Goal: Task Accomplishment & Management: Use online tool/utility

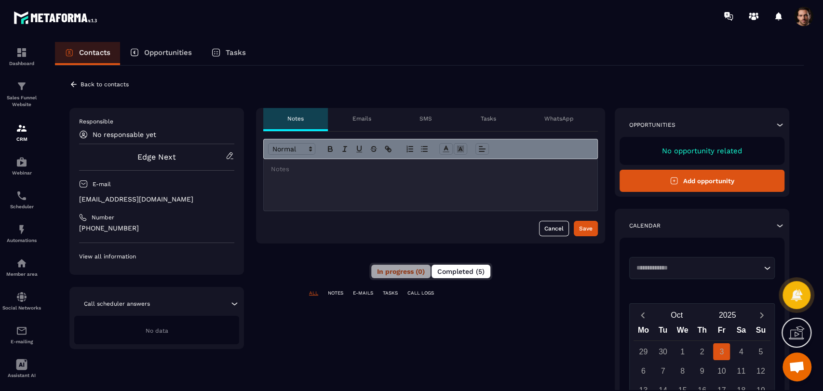
click at [460, 274] on span "Completed (5)" at bounding box center [460, 271] width 47 height 8
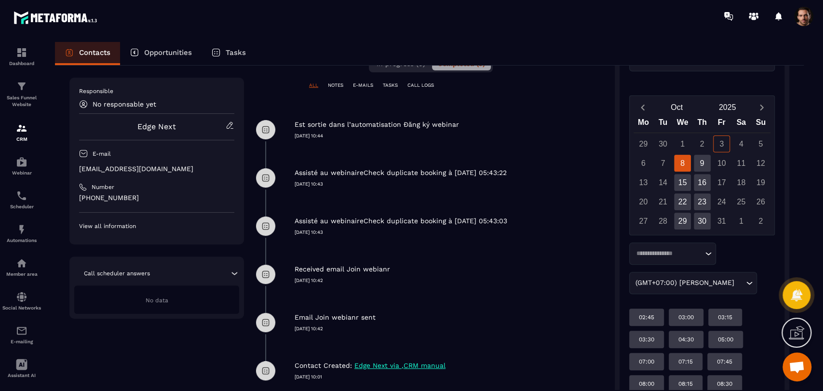
scroll to position [209, 0]
click at [23, 175] on p "Webinar" at bounding box center [21, 172] width 39 height 5
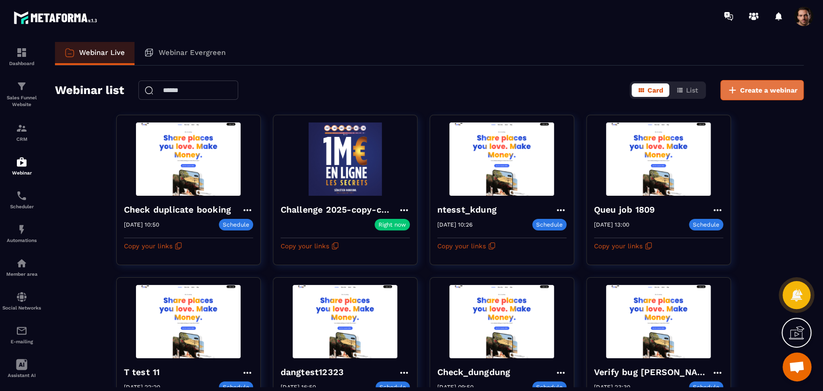
click at [795, 87] on span "Create a webinar" at bounding box center [768, 90] width 57 height 10
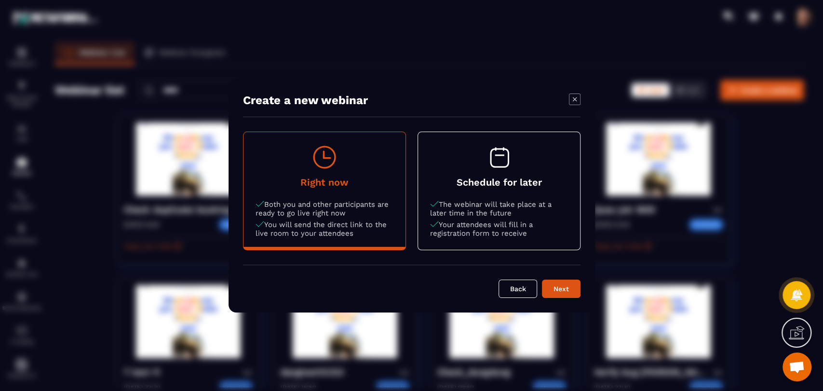
click at [547, 231] on p "Your attendees will fill in a registration form to receive" at bounding box center [499, 228] width 138 height 17
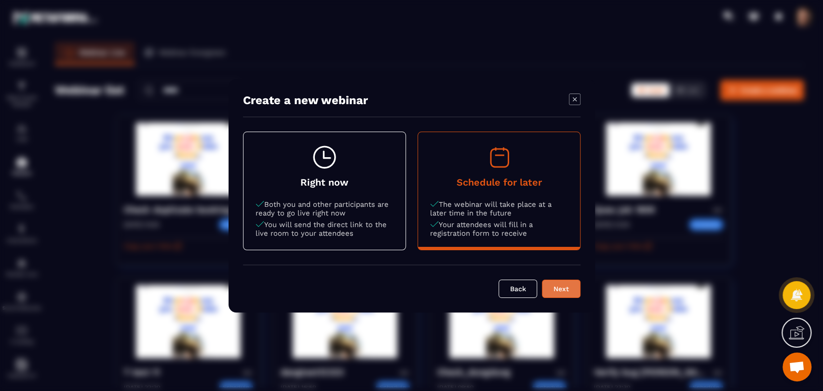
click at [549, 290] on div "Next" at bounding box center [561, 289] width 26 height 10
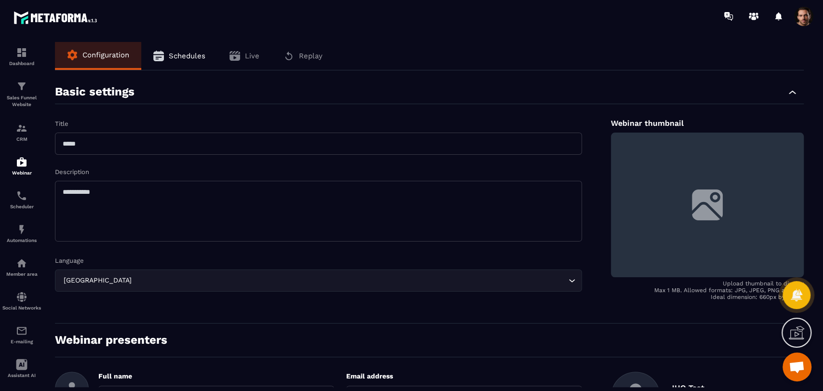
click at [416, 146] on input "text" at bounding box center [318, 144] width 527 height 22
type input "**********"
click at [405, 153] on input "**********" at bounding box center [318, 144] width 527 height 22
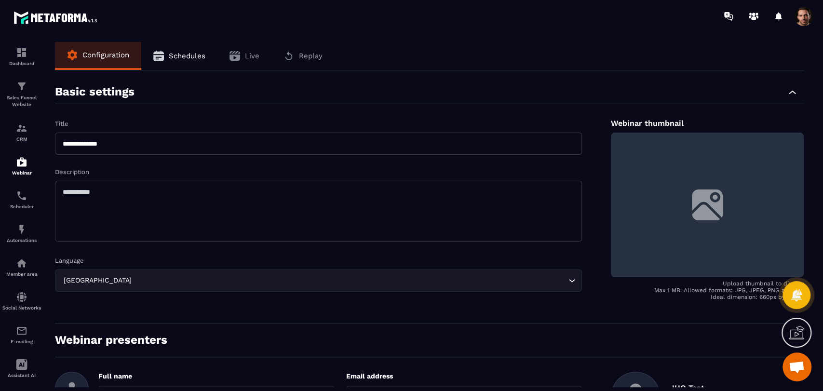
click at [402, 152] on input "**********" at bounding box center [318, 144] width 527 height 22
type input "**********"
click at [370, 210] on textarea at bounding box center [318, 211] width 527 height 61
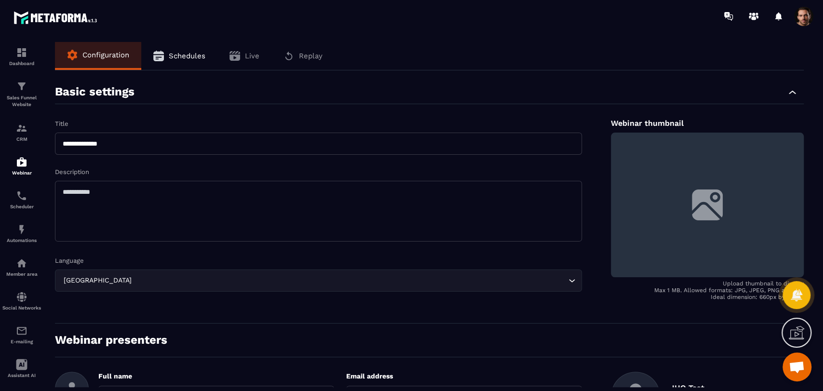
paste textarea "**********"
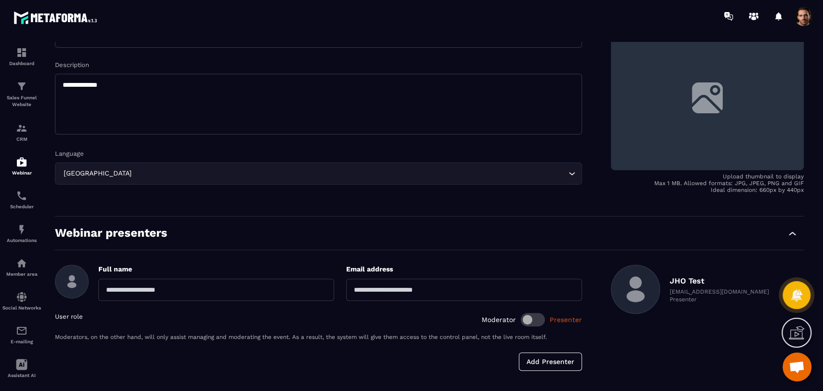
type textarea "**********"
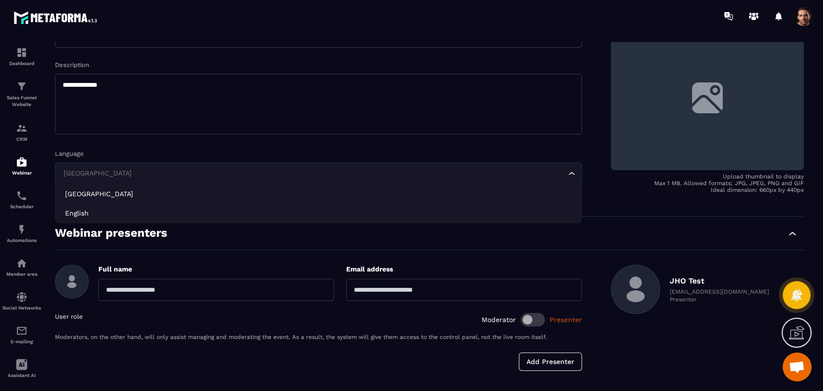
click at [231, 173] on input "Search for option" at bounding box center [313, 173] width 504 height 11
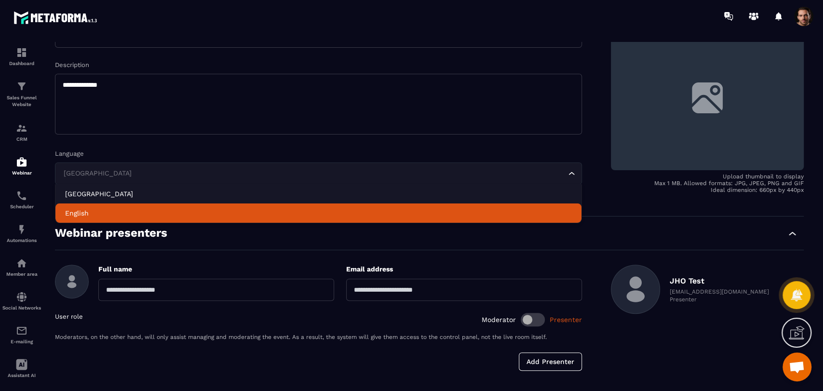
click at [224, 204] on li "English" at bounding box center [318, 212] width 526 height 19
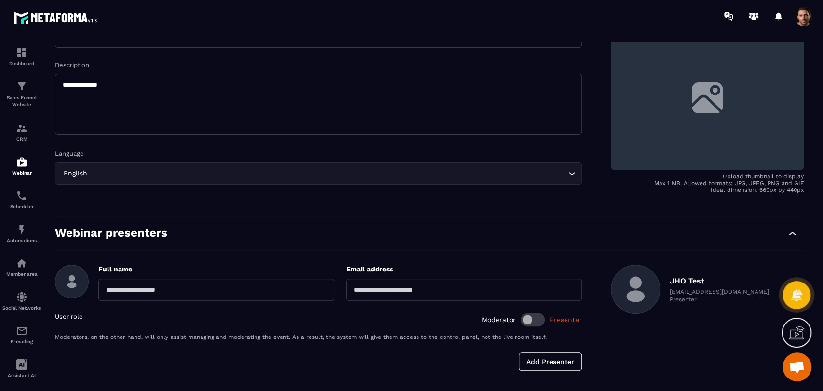
scroll to position [151, 0]
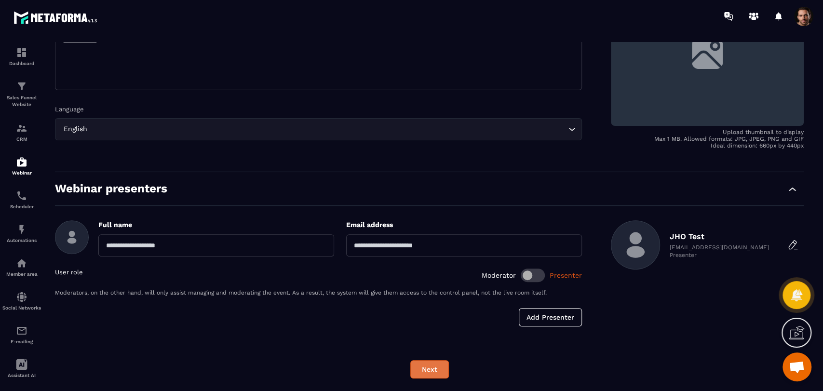
click at [438, 362] on button "Next" at bounding box center [429, 369] width 39 height 18
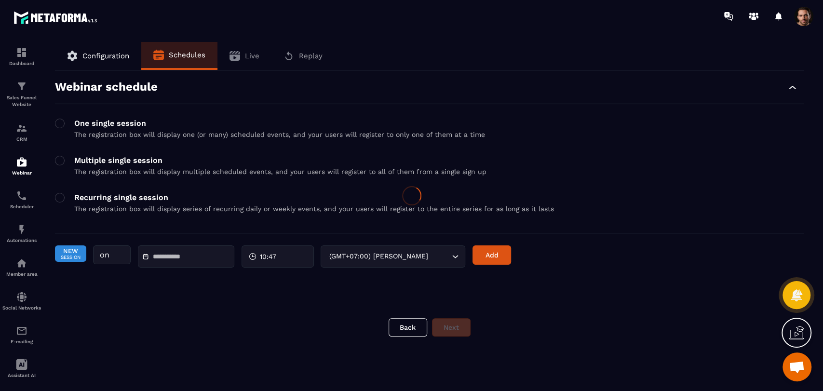
scroll to position [0, 0]
click at [184, 258] on input "text" at bounding box center [186, 256] width 67 height 7
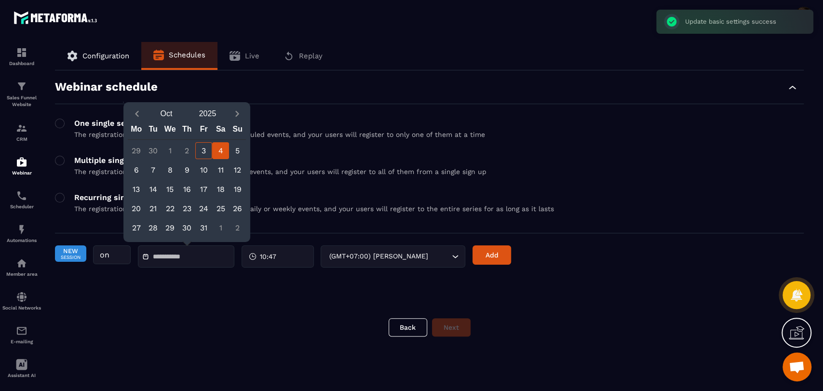
click at [220, 154] on div "4" at bounding box center [220, 150] width 17 height 17
type input "**********"
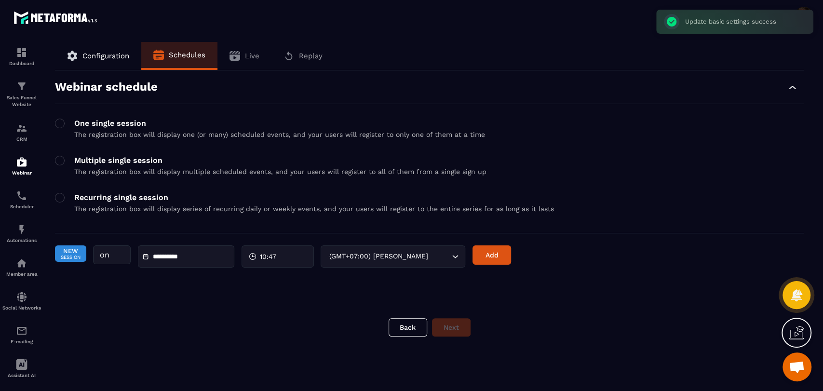
click at [277, 258] on div "10:47" at bounding box center [277, 256] width 72 height 22
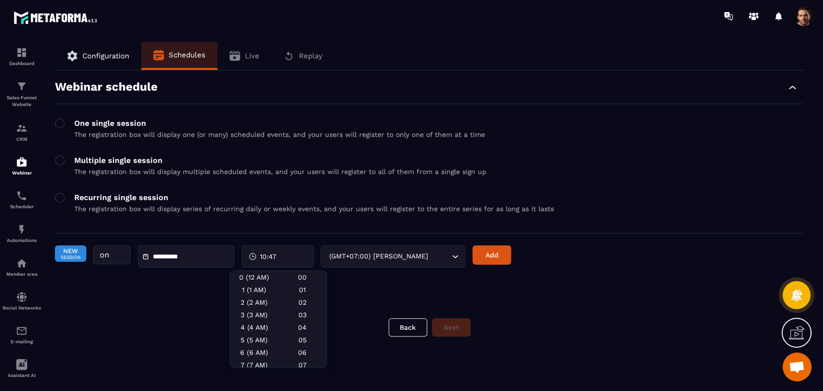
click at [377, 286] on div "**********" at bounding box center [429, 186] width 748 height 233
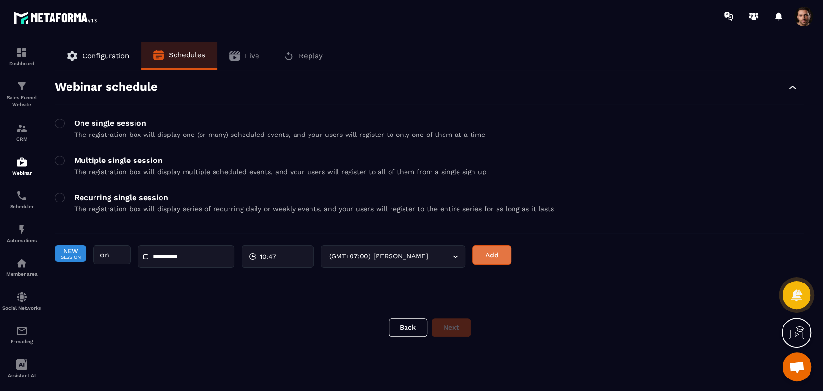
click at [487, 263] on button "Add" at bounding box center [491, 254] width 39 height 19
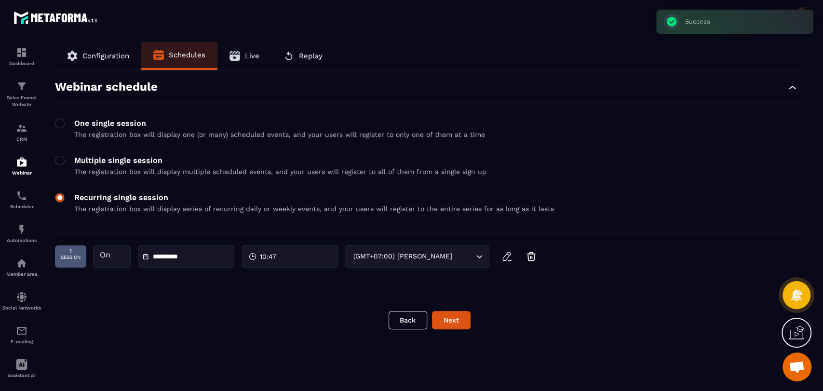
click at [62, 200] on span at bounding box center [60, 198] width 10 height 10
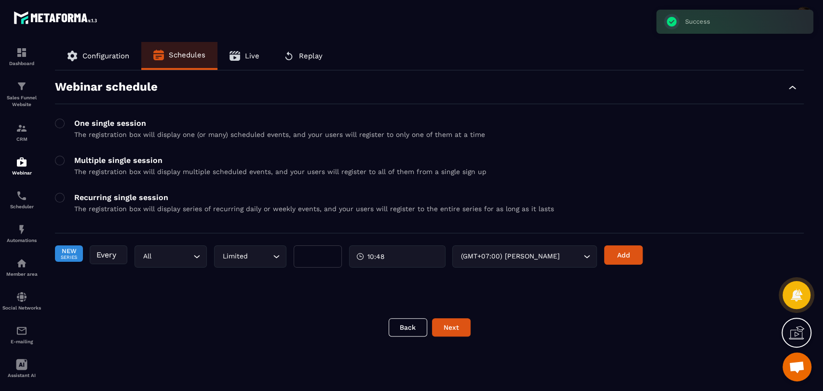
click at [50, 153] on div "**********" at bounding box center [429, 214] width 768 height 345
click at [55, 158] on span at bounding box center [60, 161] width 10 height 10
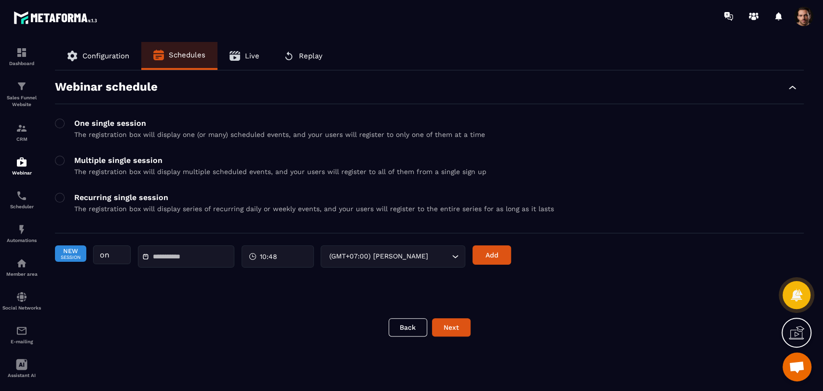
click at [182, 263] on div at bounding box center [186, 256] width 96 height 22
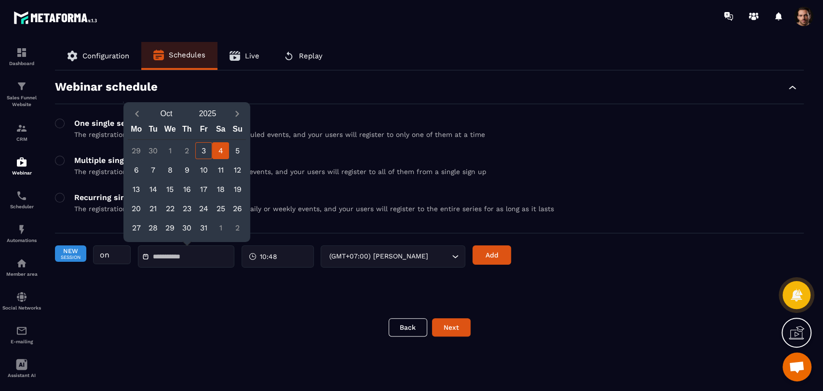
click at [220, 150] on div "4" at bounding box center [220, 150] width 17 height 17
type input "**********"
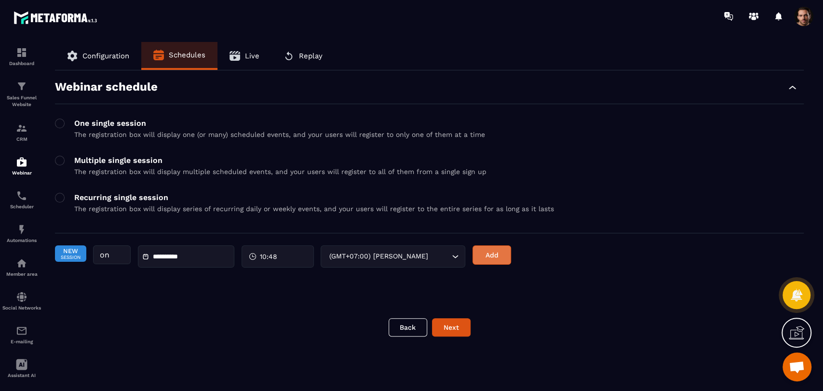
click at [494, 254] on button "Add" at bounding box center [491, 254] width 39 height 19
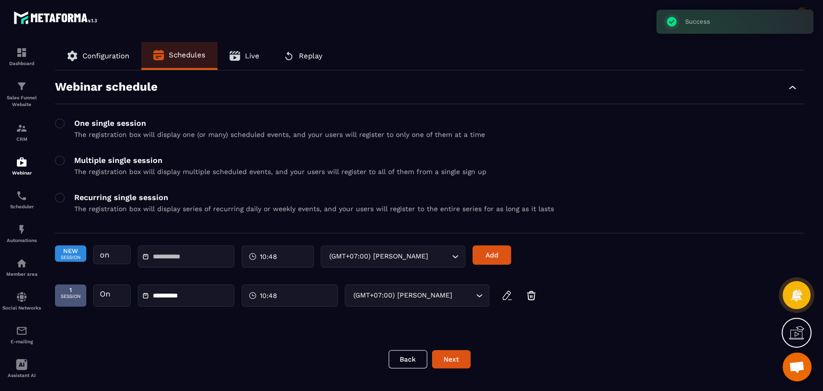
click at [196, 259] on input "text" at bounding box center [186, 256] width 67 height 7
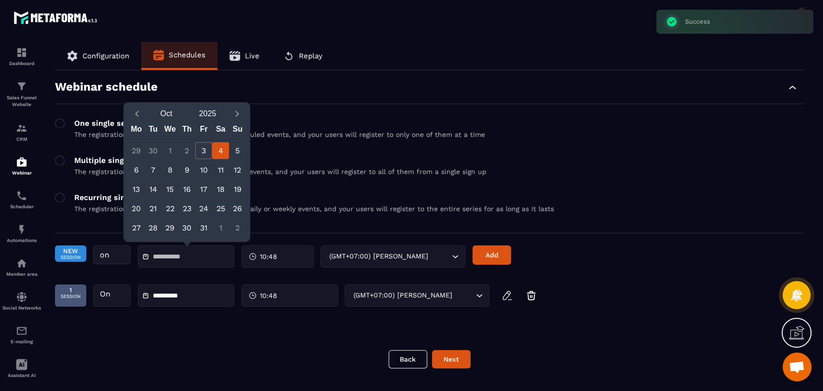
click at [221, 149] on div "4" at bounding box center [220, 150] width 17 height 17
type input "**********"
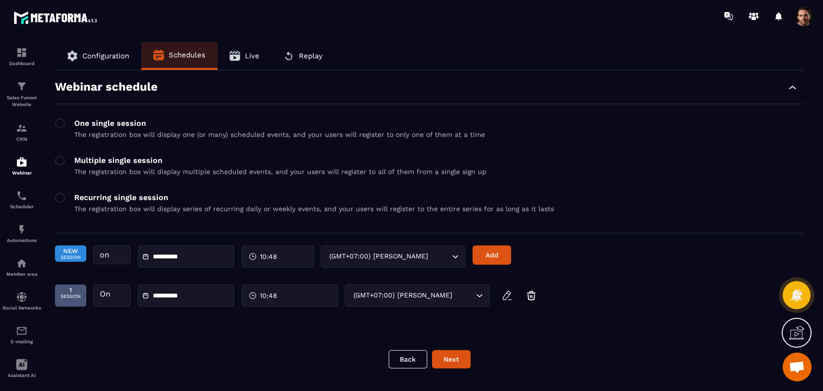
click at [283, 260] on div "10:48" at bounding box center [277, 256] width 72 height 22
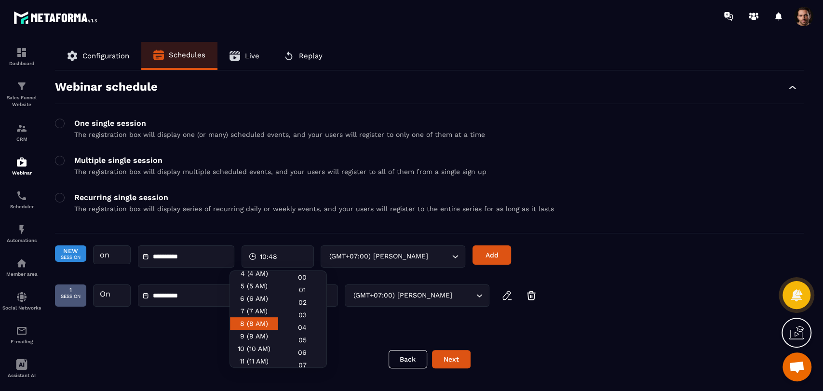
scroll to position [107, 0]
click at [252, 313] on div "11 (11 AM)" at bounding box center [254, 307] width 48 height 13
click at [300, 271] on div "00" at bounding box center [302, 277] width 48 height 13
click at [482, 256] on button "Add" at bounding box center [491, 254] width 39 height 19
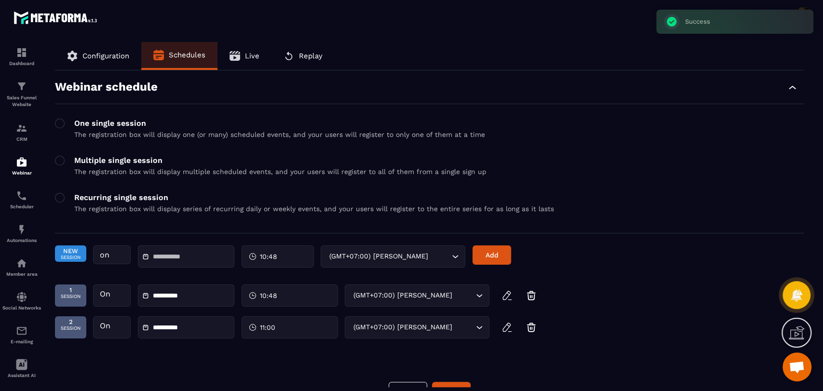
scroll to position [23, 0]
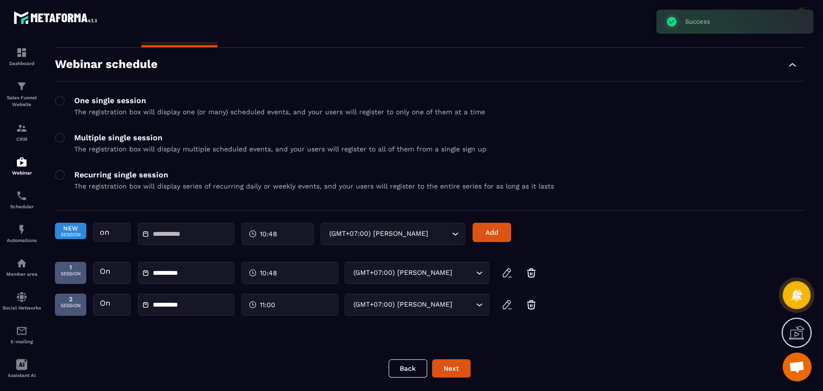
click at [192, 228] on div at bounding box center [186, 234] width 96 height 22
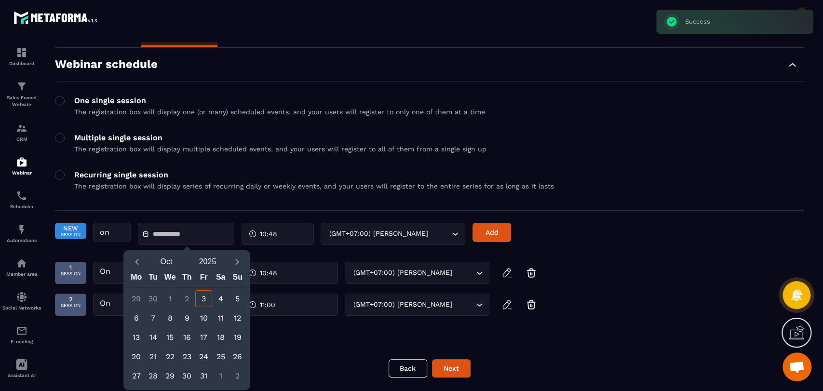
click at [315, 359] on div "Back Next" at bounding box center [429, 368] width 748 height 18
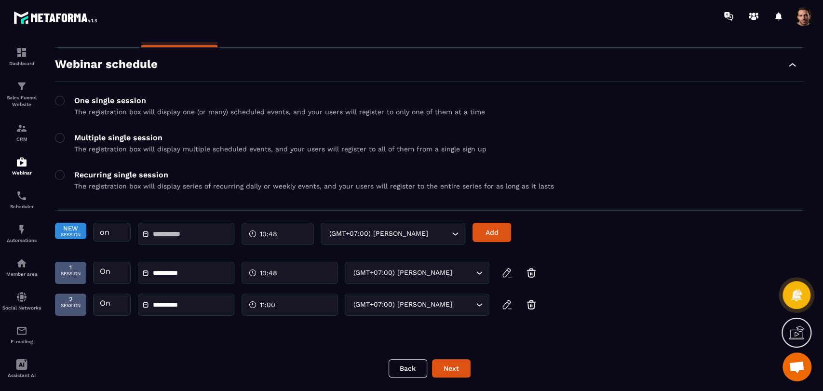
click at [167, 242] on div at bounding box center [186, 234] width 96 height 22
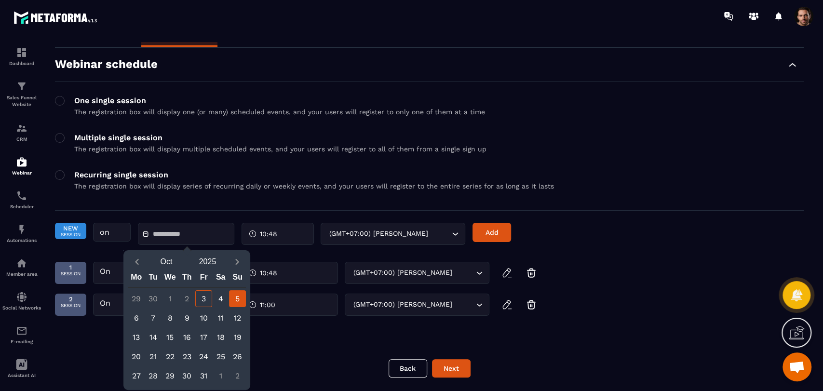
click at [239, 300] on div "5" at bounding box center [237, 298] width 17 height 17
type input "**********"
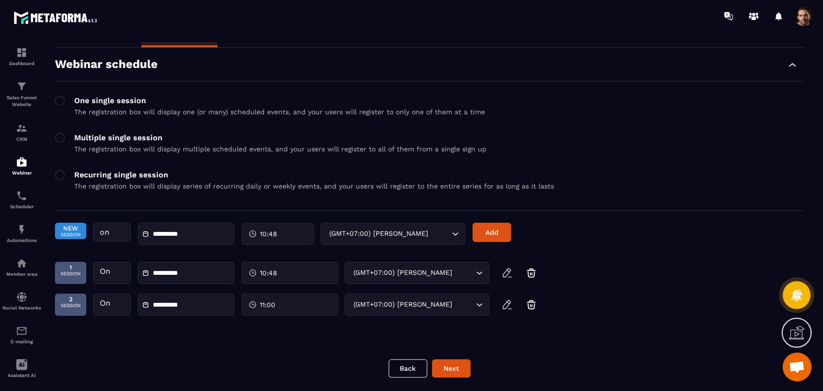
click at [289, 230] on div "10:48" at bounding box center [277, 234] width 72 height 22
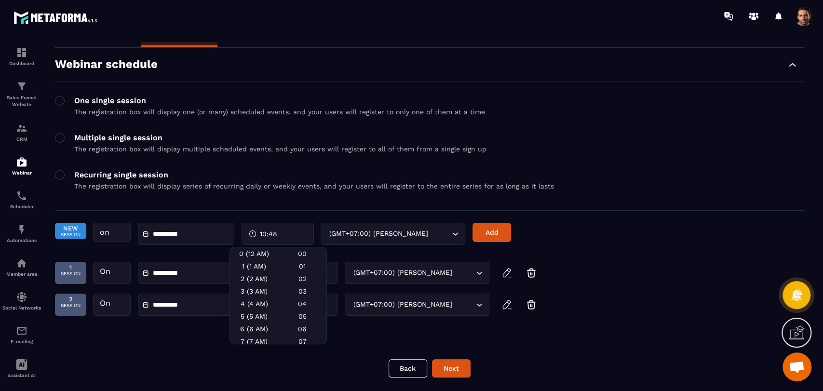
click at [311, 244] on div "**********" at bounding box center [260, 239] width 410 height 32
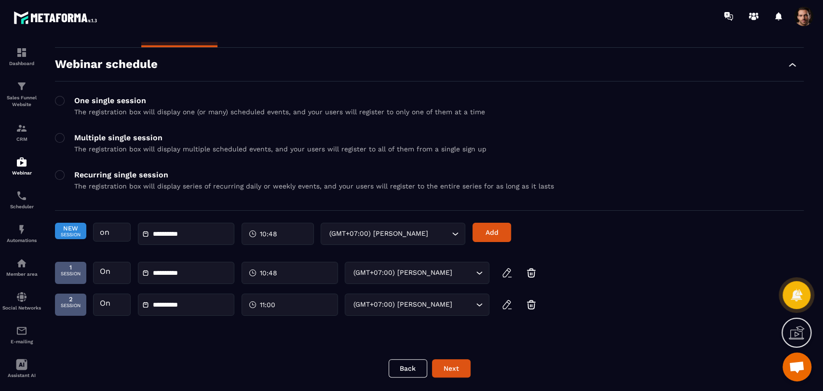
click at [297, 241] on div "10:48" at bounding box center [277, 234] width 72 height 22
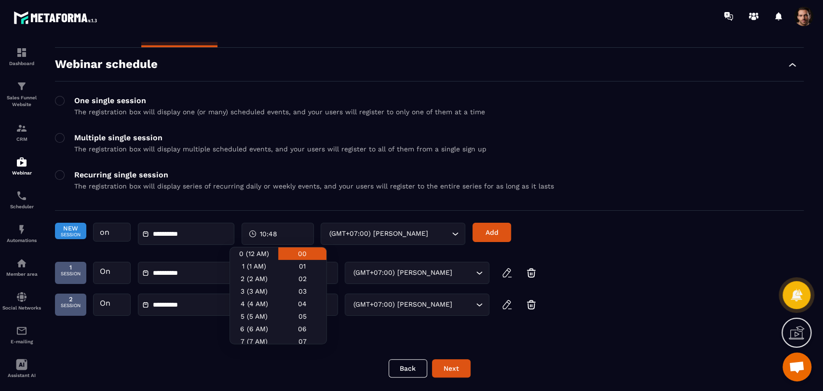
click at [298, 258] on div "00" at bounding box center [302, 253] width 48 height 13
click at [479, 232] on button "Add" at bounding box center [491, 232] width 39 height 19
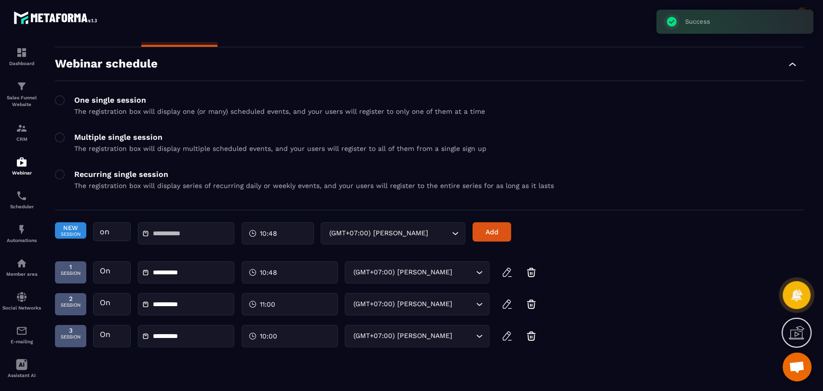
scroll to position [55, 0]
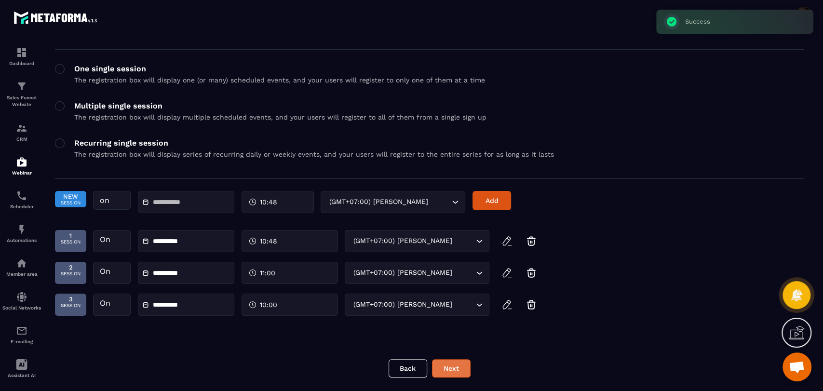
click at [451, 367] on button "Next" at bounding box center [451, 368] width 39 height 18
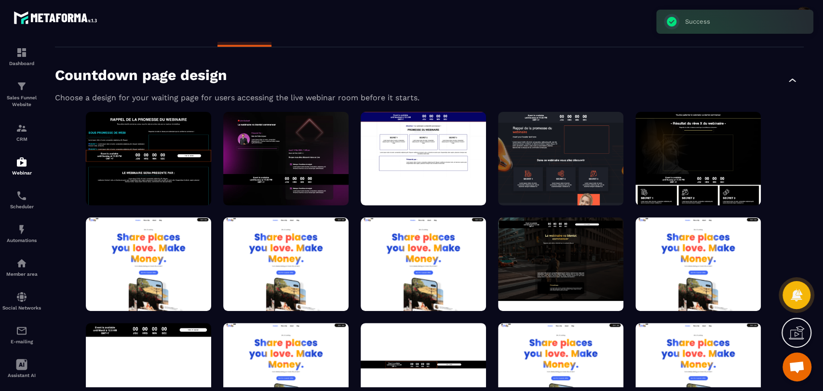
scroll to position [0, 0]
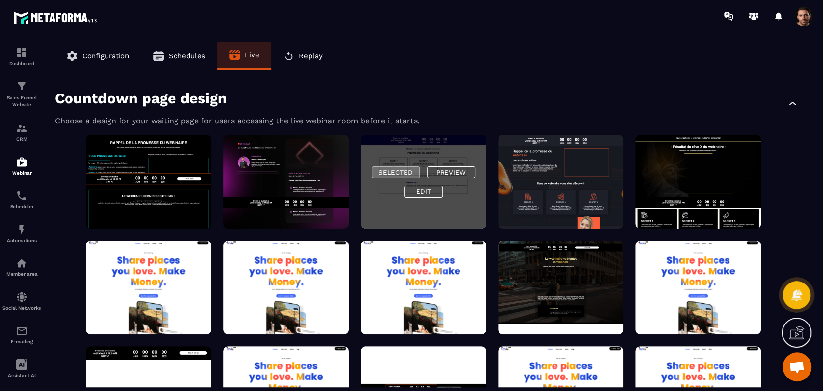
click at [411, 172] on button "Selected" at bounding box center [396, 172] width 48 height 12
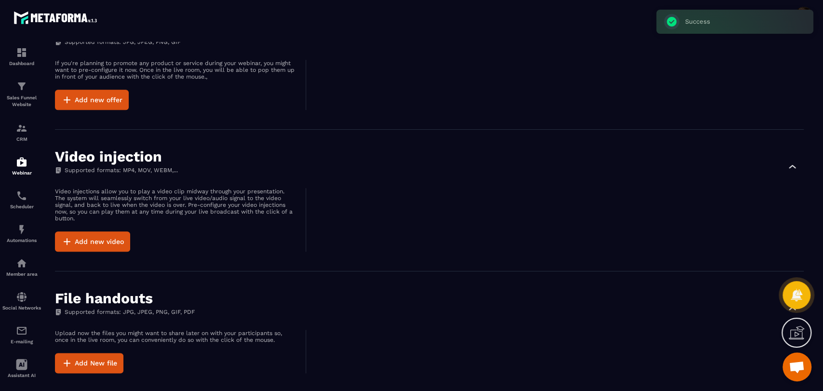
scroll to position [879, 0]
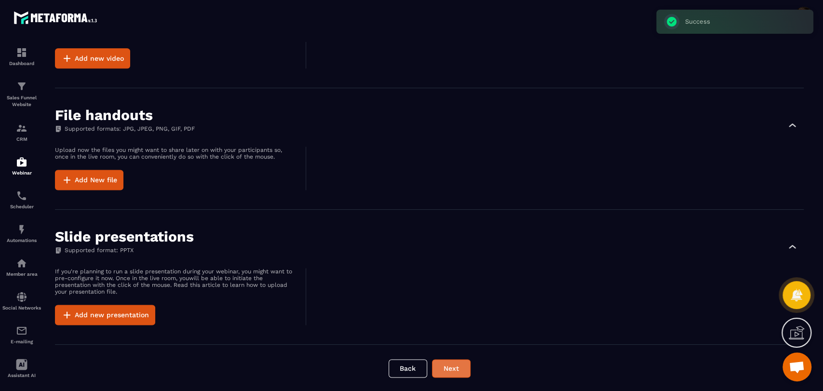
click at [453, 368] on button "Next" at bounding box center [451, 368] width 39 height 18
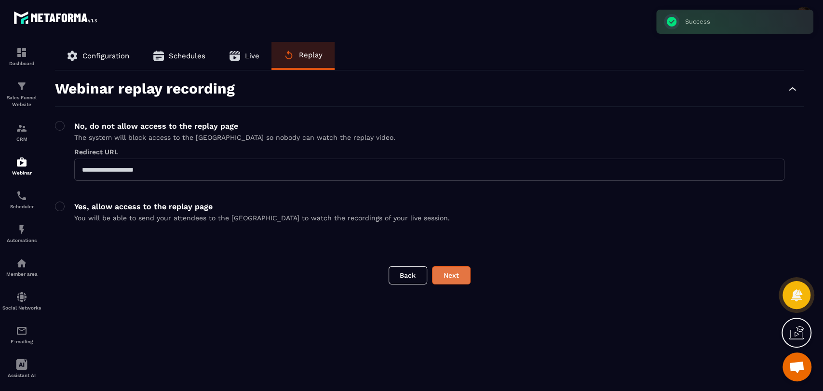
scroll to position [0, 0]
click at [185, 217] on p "You will be able to send your attendees to the Replay Room to watch the recordi…" at bounding box center [261, 218] width 375 height 8
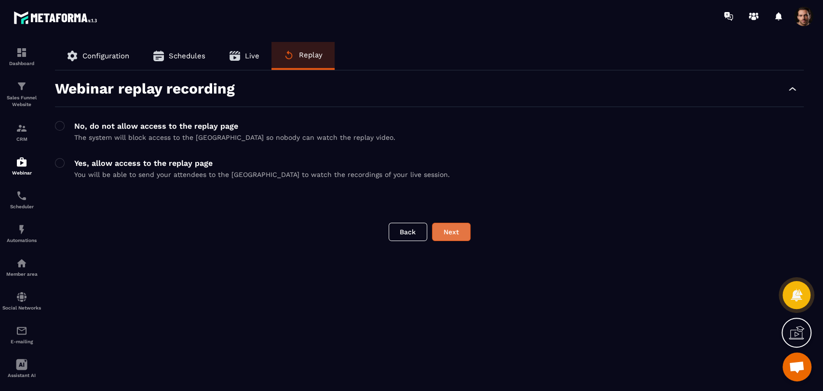
click at [456, 232] on button "Next" at bounding box center [451, 232] width 39 height 18
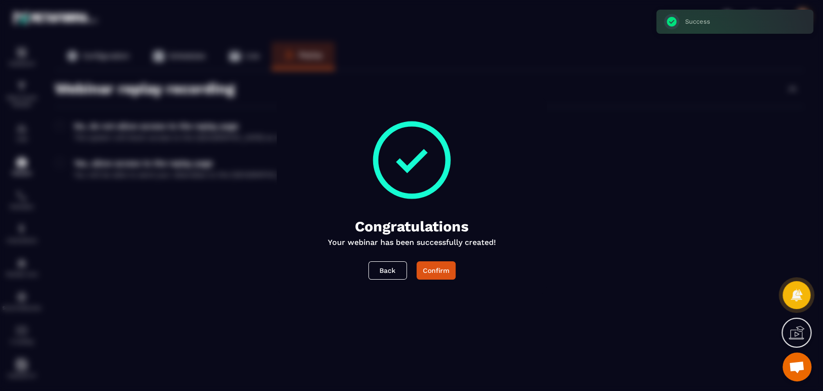
click at [445, 273] on button "Confirm" at bounding box center [435, 270] width 39 height 18
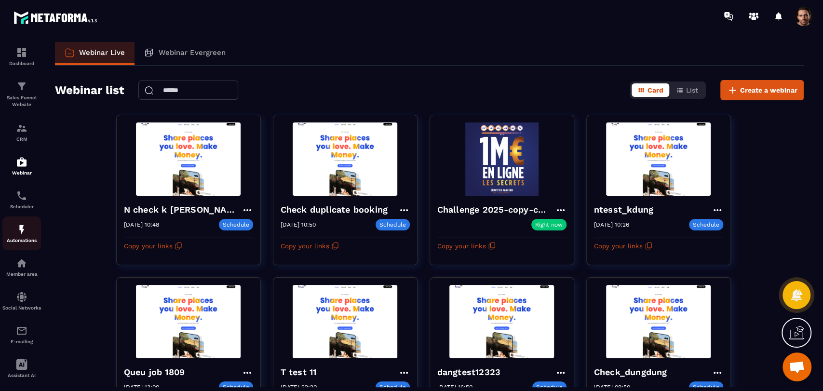
click at [20, 229] on img at bounding box center [22, 230] width 12 height 12
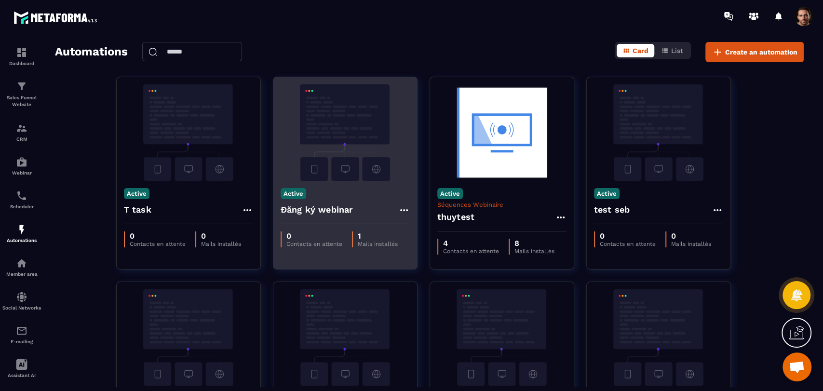
click at [402, 208] on icon at bounding box center [404, 210] width 12 height 12
click at [408, 232] on icon at bounding box center [412, 231] width 9 height 9
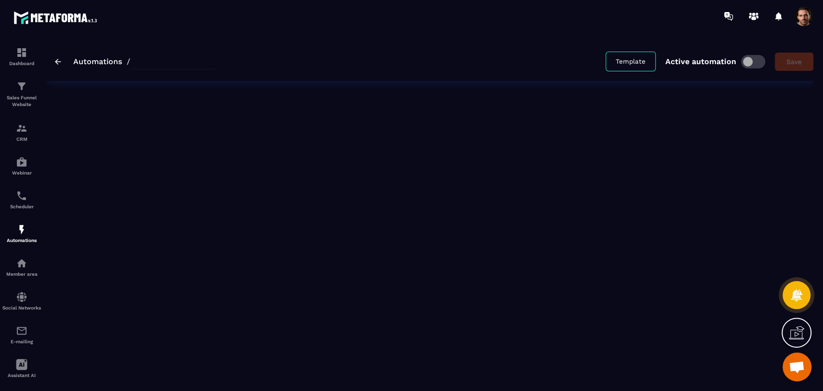
type input "**********"
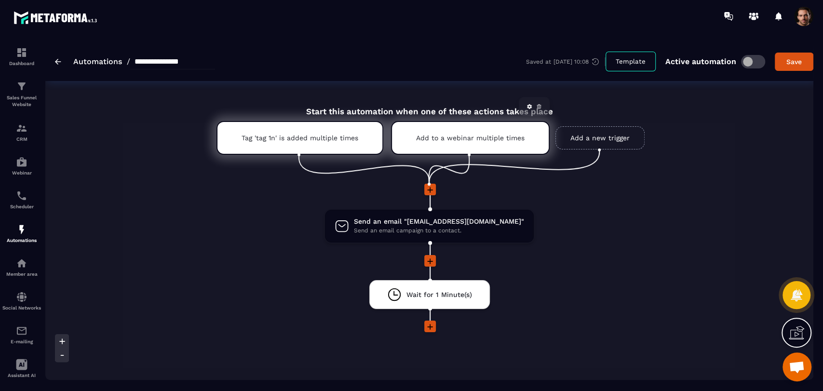
click at [504, 138] on p "Add to a webinar multiple times" at bounding box center [470, 138] width 108 height 8
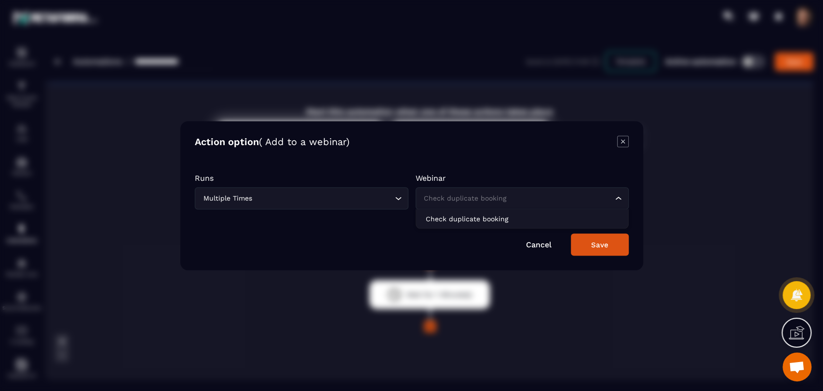
click at [482, 200] on div "Check duplicate booking" at bounding box center [516, 198] width 193 height 11
click at [620, 142] on icon "Modal window" at bounding box center [623, 141] width 12 height 12
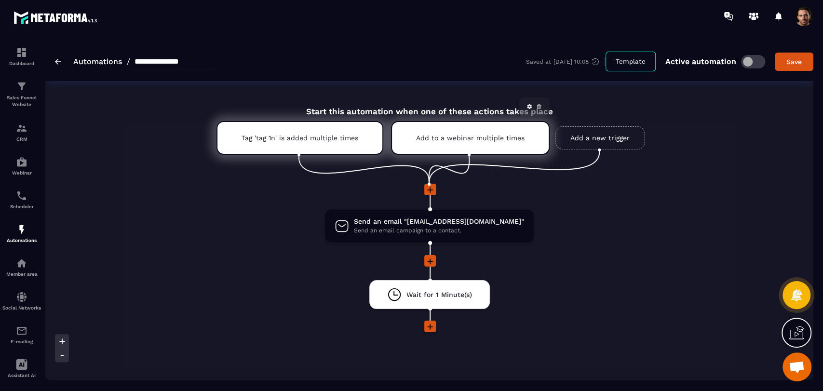
click at [537, 109] on icon at bounding box center [539, 107] width 6 height 6
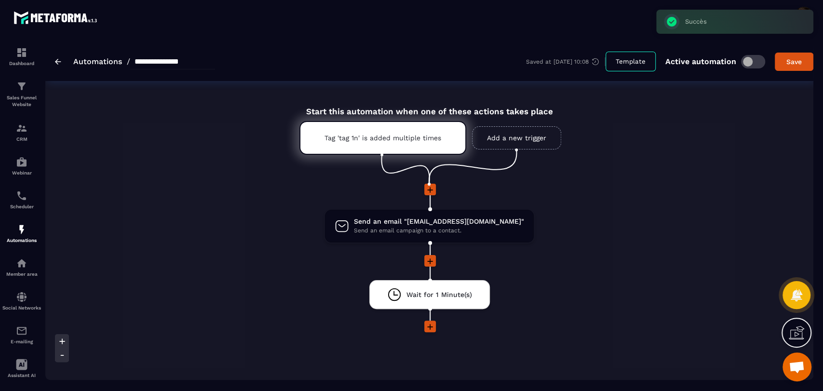
click at [509, 133] on link "Add a new trigger" at bounding box center [516, 137] width 89 height 23
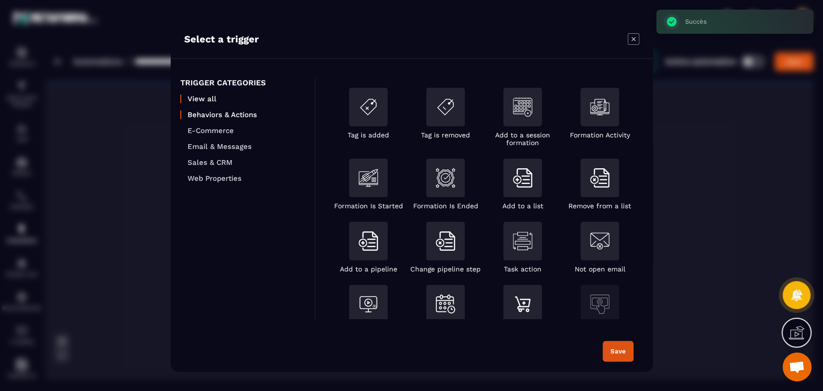
click at [208, 116] on p "Behaviors & Actions" at bounding box center [246, 114] width 118 height 9
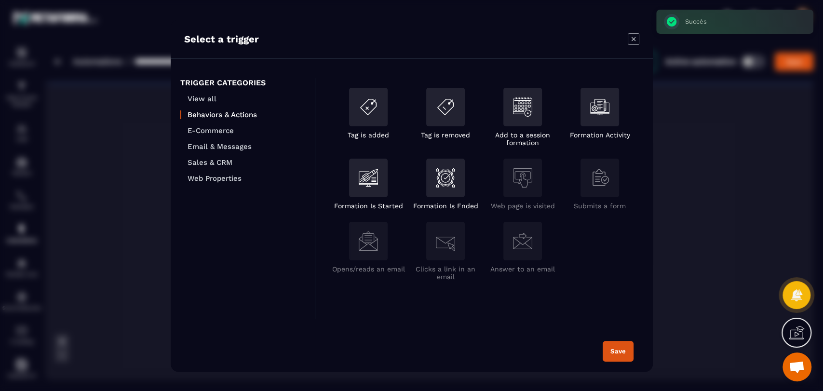
click at [222, 134] on ul "View all Behaviors & Actions E-Commerce Email & Messages Sales & CRM Web Proper…" at bounding box center [242, 138] width 125 height 88
click at [215, 150] on ul "View all Behaviors & Actions E-Commerce Email & Messages Sales & CRM Web Proper…" at bounding box center [242, 138] width 125 height 88
click at [220, 165] on p "Sales & CRM" at bounding box center [246, 162] width 118 height 9
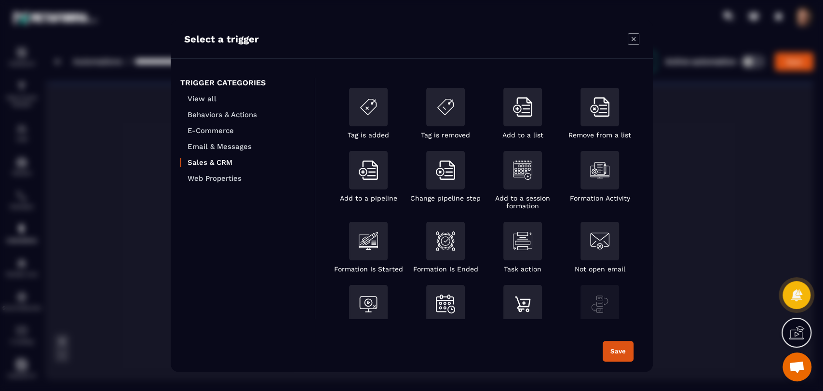
click at [225, 182] on div "TRIGGER CATEGORIES View all Behaviors & Actions E-Commerce Email & Messages Sal…" at bounding box center [243, 198] width 145 height 241
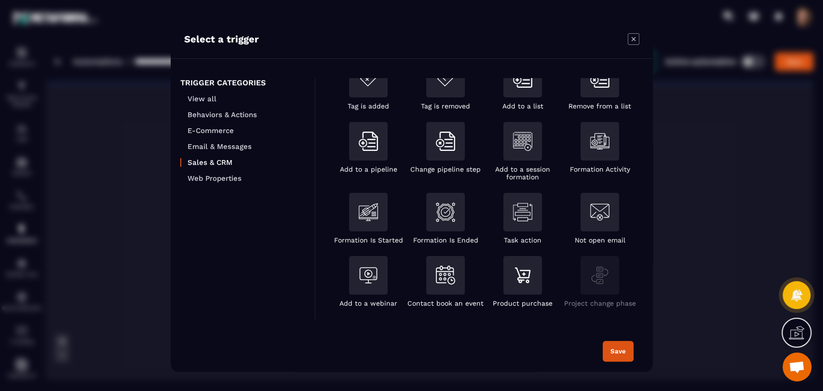
scroll to position [2, 0]
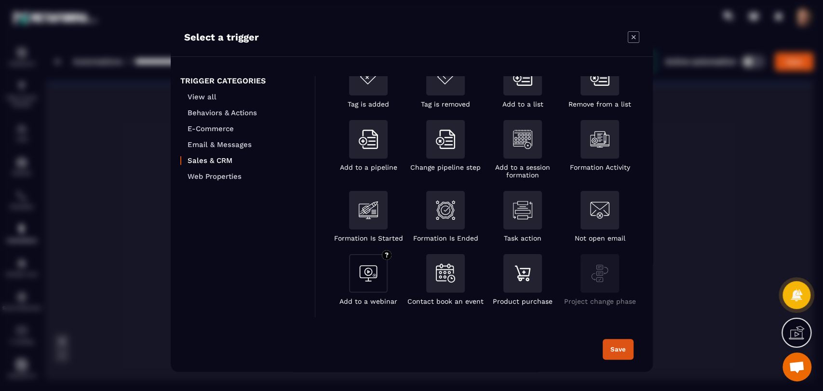
click at [372, 267] on img "Modal window" at bounding box center [367, 273] width 19 height 19
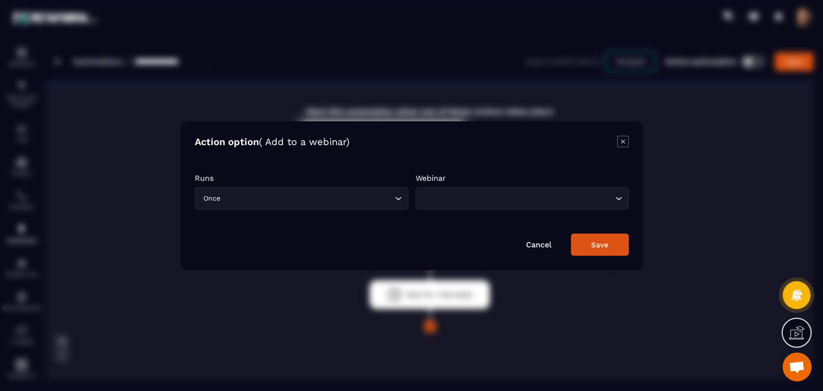
click at [330, 198] on input "Search for option" at bounding box center [307, 198] width 170 height 11
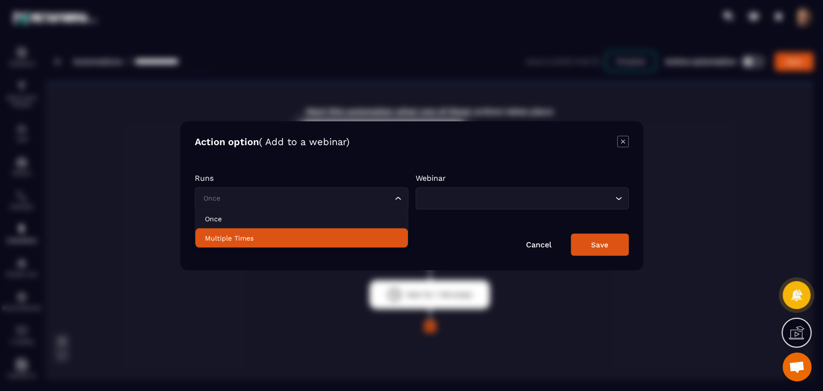
click at [367, 247] on li "Multiple Times" at bounding box center [301, 237] width 212 height 19
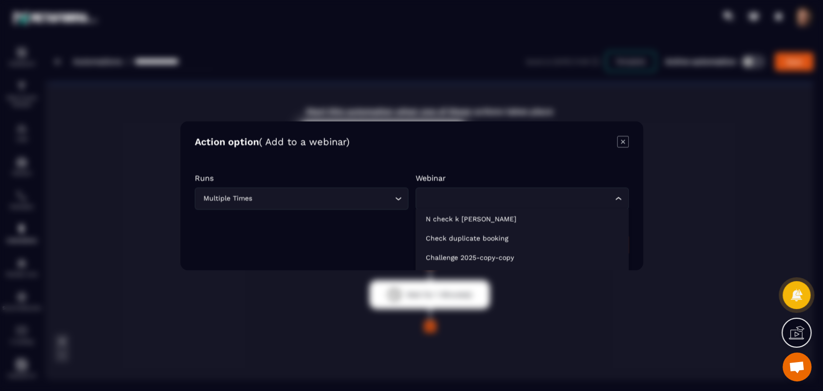
click at [525, 192] on div "Loading..." at bounding box center [521, 198] width 213 height 22
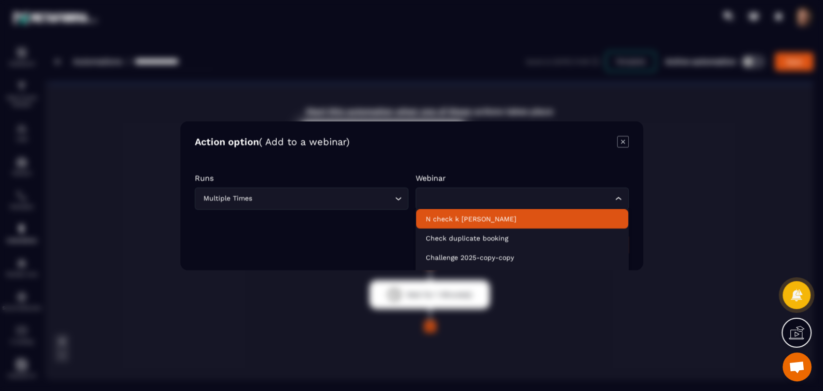
click at [520, 219] on p "N check k dùng" at bounding box center [521, 218] width 193 height 10
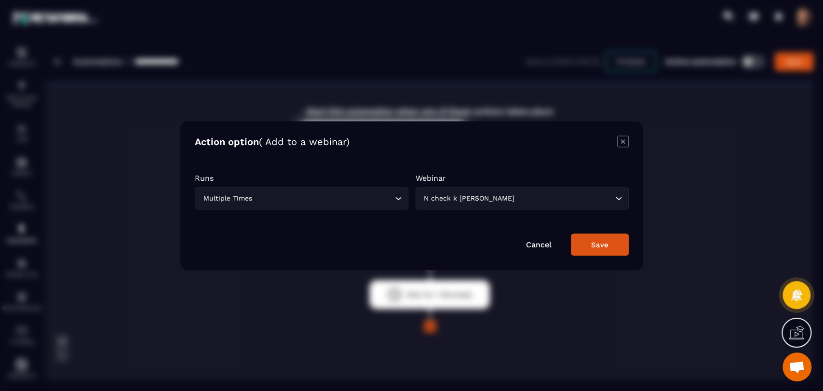
click at [588, 241] on button "Save" at bounding box center [600, 244] width 58 height 22
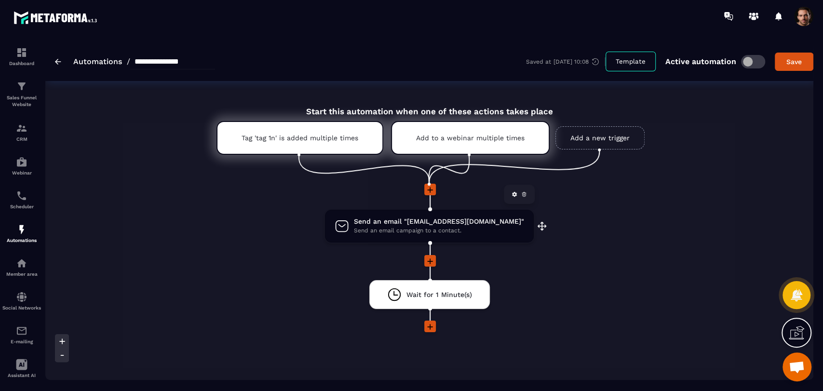
click at [478, 230] on span "Send an email campaign to a contact." at bounding box center [439, 230] width 170 height 9
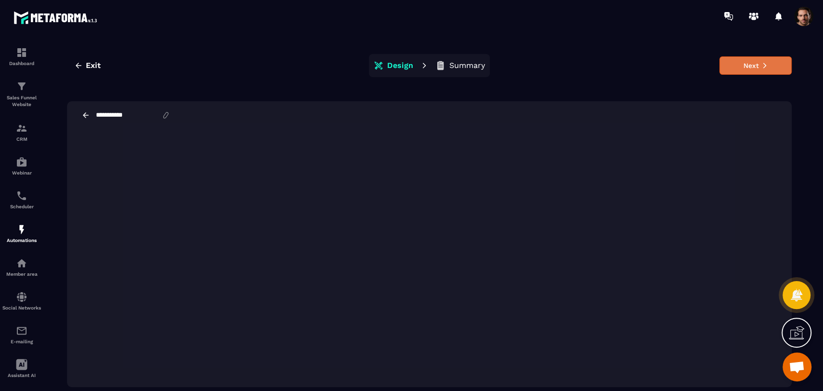
click at [725, 66] on button "Next" at bounding box center [755, 65] width 72 height 18
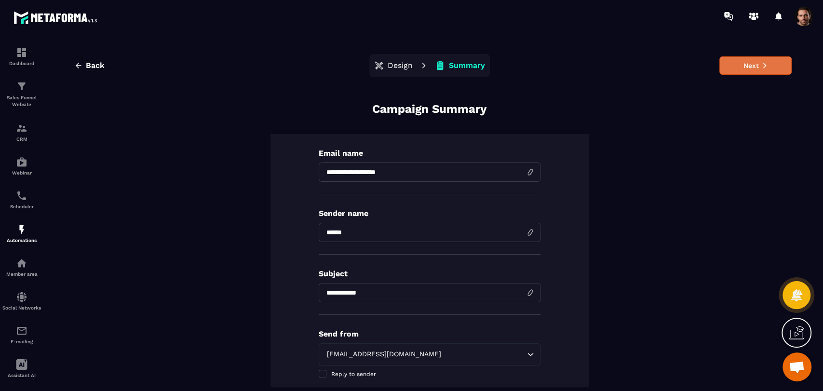
click at [719, 56] on button "Next" at bounding box center [755, 65] width 72 height 18
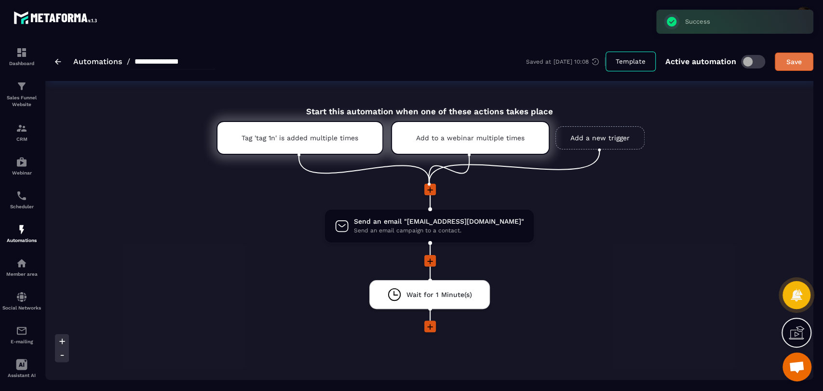
click at [793, 63] on div "Save" at bounding box center [794, 62] width 26 height 10
click at [24, 139] on p "CRM" at bounding box center [21, 138] width 39 height 5
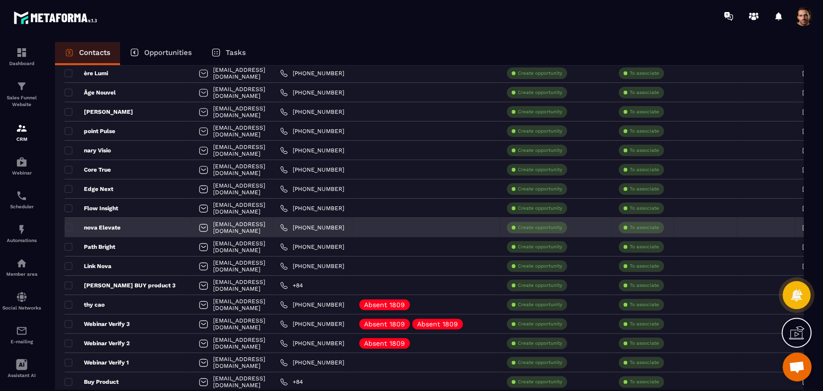
scroll to position [122, 0]
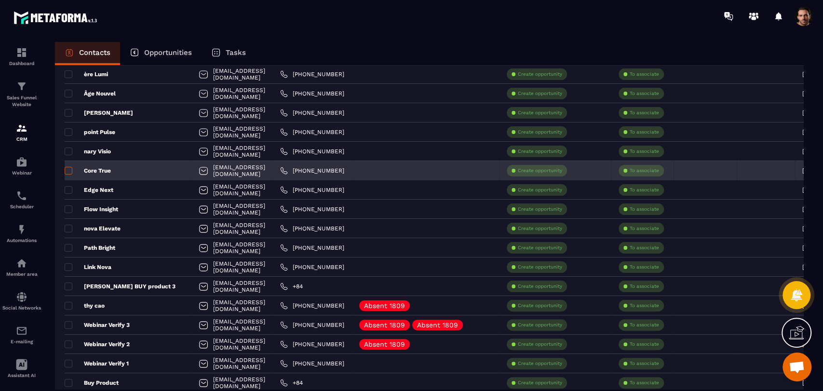
click at [68, 169] on span at bounding box center [69, 171] width 8 height 8
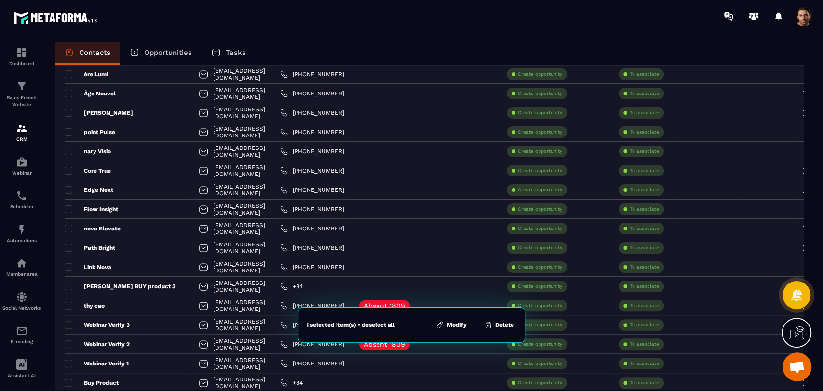
click at [462, 325] on button "Modify" at bounding box center [451, 325] width 37 height 10
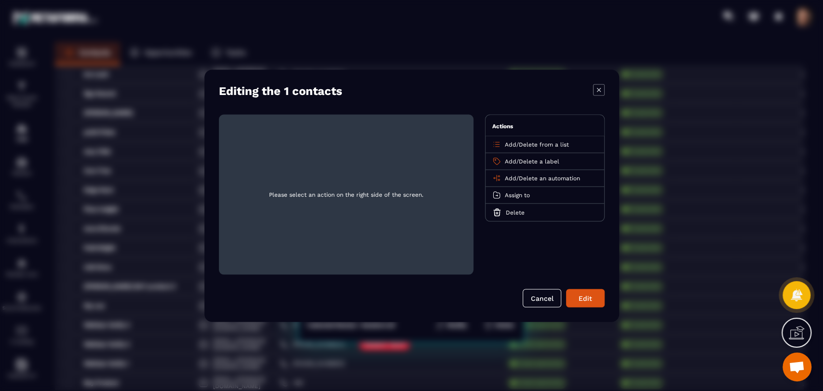
click at [503, 178] on div "Add / Delete an automation" at bounding box center [544, 178] width 119 height 17
click at [506, 178] on span "Add" at bounding box center [510, 177] width 12 height 7
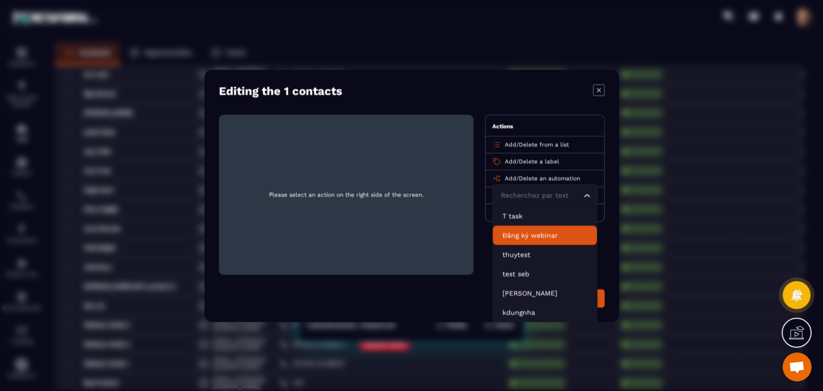
click at [523, 235] on p "Đăng ký webinar" at bounding box center [544, 235] width 85 height 10
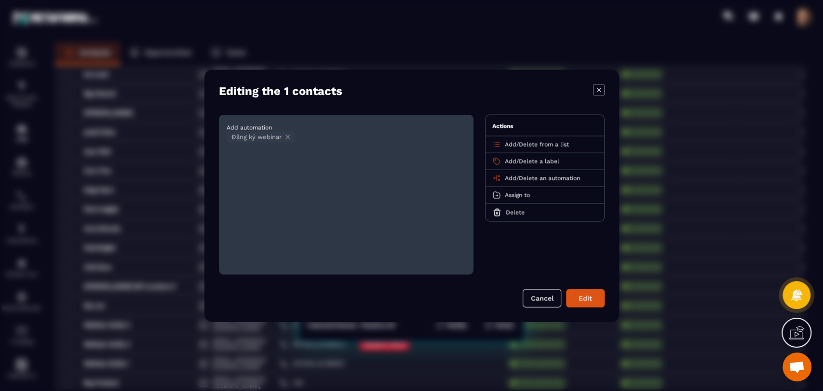
click at [572, 281] on div "Add automation Đăng ký webinar Actions Add / Delete from a list Add / Delete a …" at bounding box center [411, 210] width 385 height 193
click at [579, 300] on button "Edit" at bounding box center [585, 298] width 39 height 18
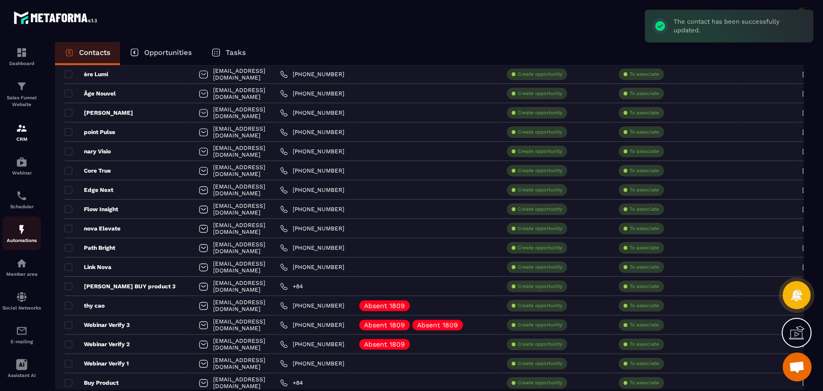
click at [17, 240] on p "Automations" at bounding box center [21, 240] width 39 height 5
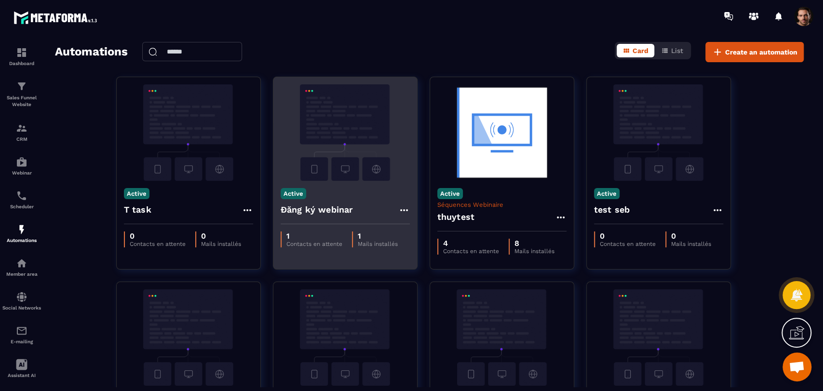
click at [407, 211] on icon at bounding box center [403, 210] width 8 height 2
click at [424, 231] on link "Edit" at bounding box center [427, 231] width 50 height 21
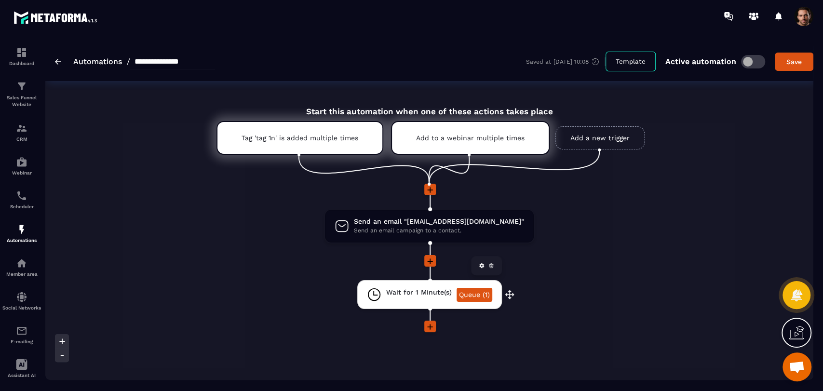
click at [474, 295] on link "Queue (1)" at bounding box center [474, 295] width 36 height 14
